Goal: Transaction & Acquisition: Purchase product/service

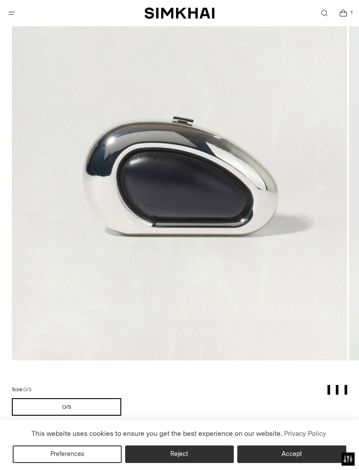
scroll to position [284, 0]
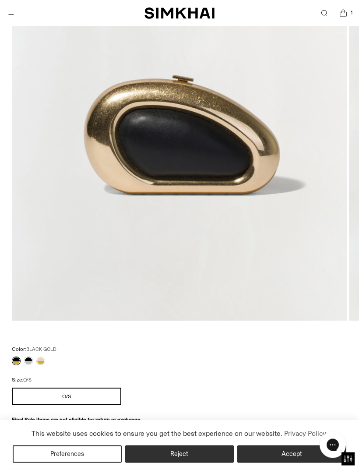
scroll to position [279, 0]
click at [40, 359] on link at bounding box center [40, 360] width 9 height 9
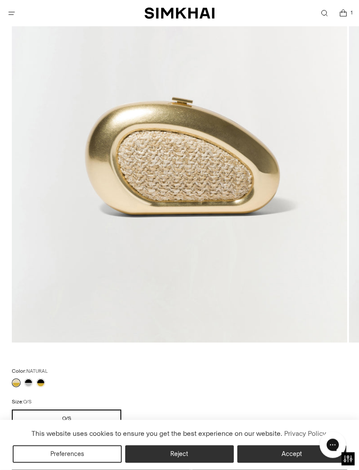
scroll to position [257, 0]
click at [27, 382] on link at bounding box center [28, 382] width 9 height 9
